Goal: Task Accomplishment & Management: Use online tool/utility

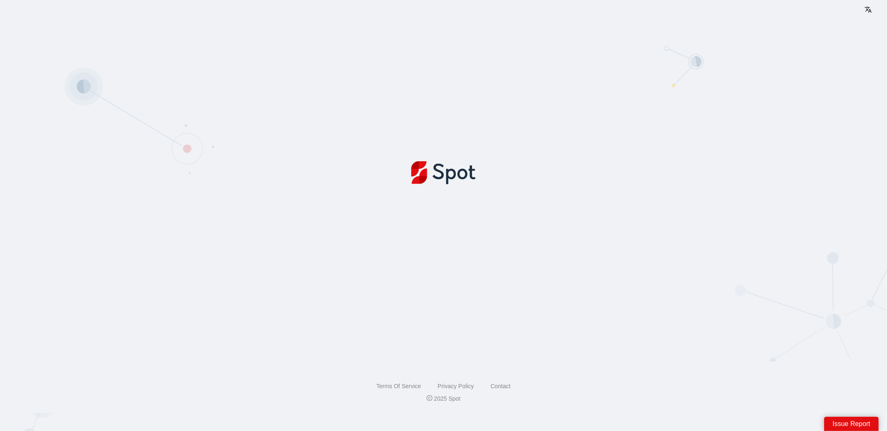
click at [464, 222] on div at bounding box center [443, 189] width 887 height 345
click at [439, 172] on img at bounding box center [443, 173] width 64 height 25
click at [433, 176] on img at bounding box center [443, 173] width 64 height 25
click at [316, 56] on div at bounding box center [443, 189] width 887 height 345
